Goal: Navigation & Orientation: Find specific page/section

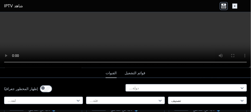
scroll to position [151, 0]
click at [240, 92] on div "دولة..." at bounding box center [185, 88] width 121 height 8
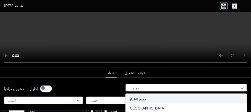
scroll to position [176, 0]
click at [204, 104] on div "جميع البلدان" at bounding box center [185, 99] width 121 height 9
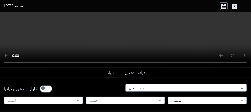
scroll to position [5436, 0]
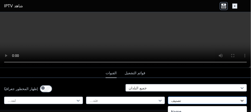
click at [240, 101] on icon at bounding box center [242, 100] width 5 height 5
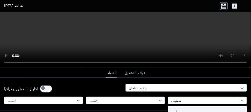
click at [174, 85] on div at bounding box center [184, 87] width 111 height 5
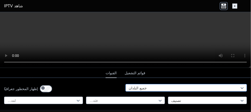
click at [174, 85] on div at bounding box center [184, 87] width 111 height 5
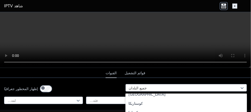
scroll to position [377, 0]
click at [188, 70] on div "تشيلي" at bounding box center [185, 65] width 121 height 9
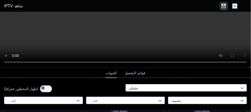
scroll to position [101, 0]
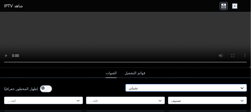
click at [241, 89] on icon at bounding box center [242, 88] width 3 height 2
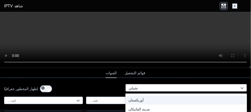
scroll to position [2016, 0]
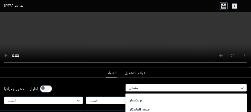
click at [195, 87] on div "الولايات المتحدة" at bounding box center [185, 81] width 121 height 9
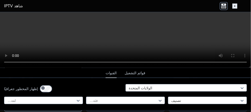
scroll to position [101, 0]
click at [158, 103] on icon at bounding box center [160, 100] width 5 height 5
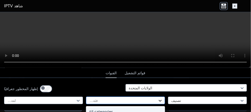
click at [158, 103] on icon at bounding box center [160, 100] width 5 height 5
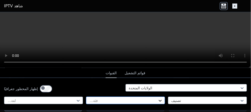
click at [158, 103] on icon at bounding box center [160, 100] width 5 height 5
